Goal: Task Accomplishment & Management: Use online tool/utility

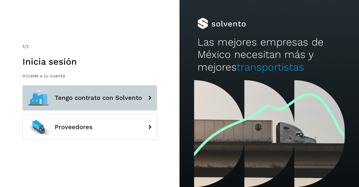
click at [94, 100] on span "Tengo contrato con Solvento" at bounding box center [98, 97] width 87 height 7
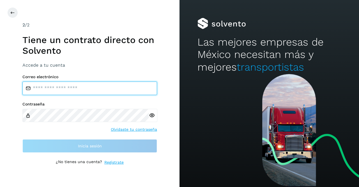
type input "**********"
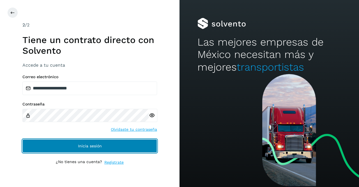
click at [87, 142] on button "Inicia sesión" at bounding box center [89, 145] width 135 height 13
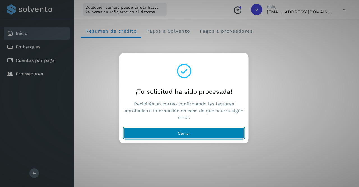
click at [171, 132] on button "Cerrar" at bounding box center [184, 132] width 120 height 11
